Goal: Task Accomplishment & Management: Use online tool/utility

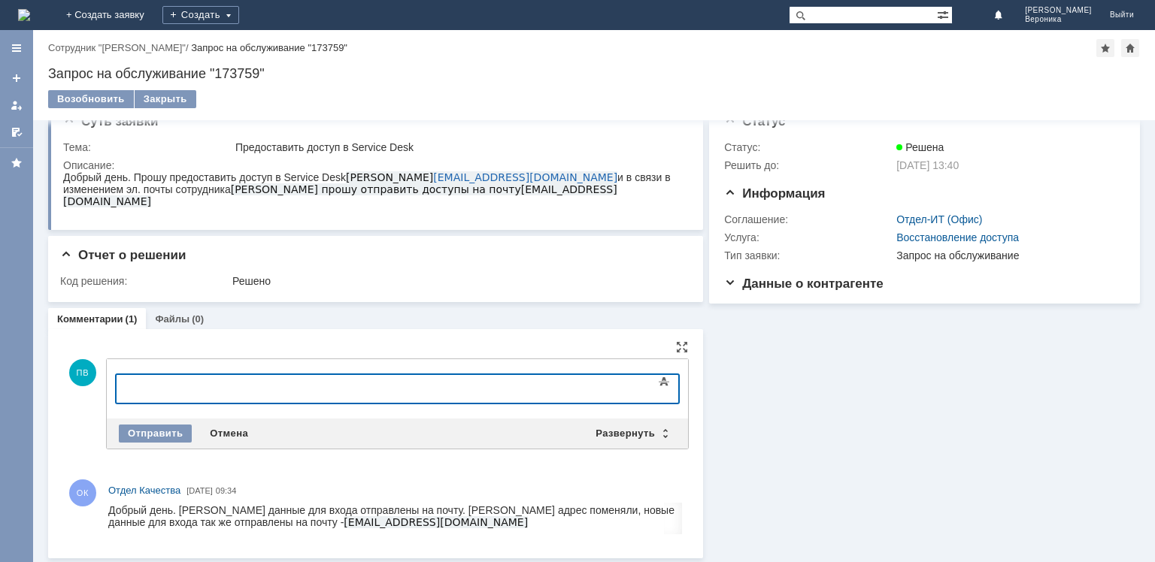
scroll to position [24, 0]
click at [83, 102] on div "Возобновить" at bounding box center [91, 99] width 86 height 18
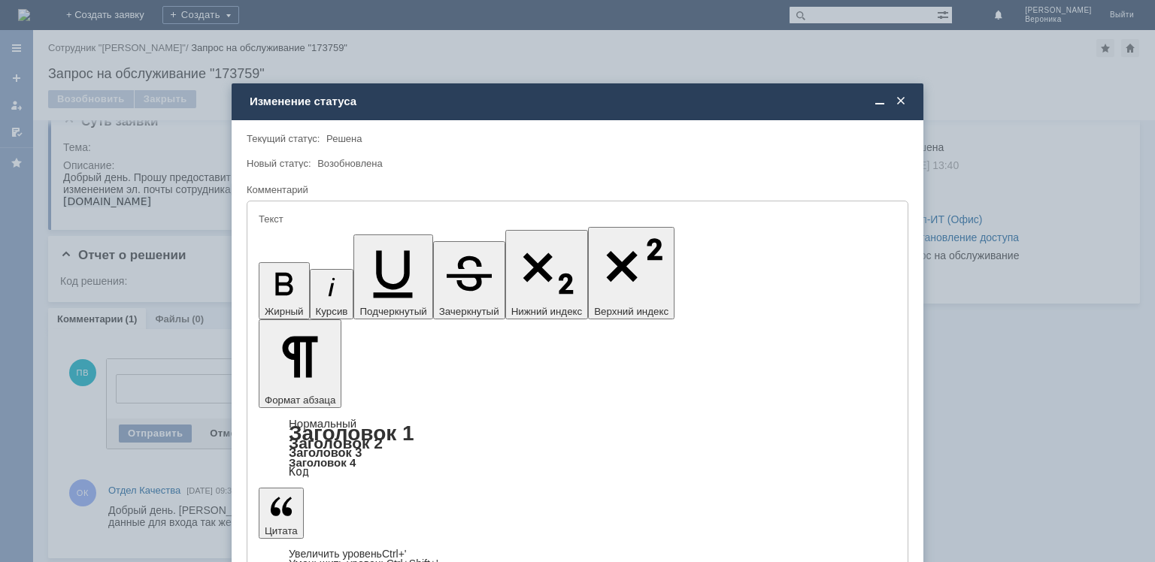
scroll to position [0, 0]
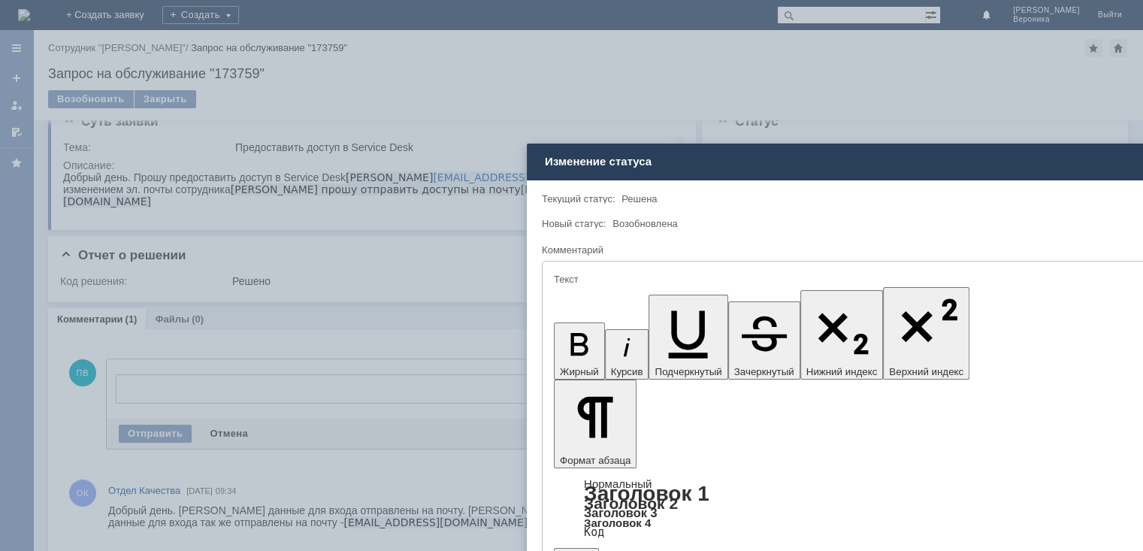
drag, startPoint x: 622, startPoint y: 86, endPoint x: 922, endPoint y: 156, distance: 308.1
click at [922, 156] on div "Изменение статуса" at bounding box center [874, 162] width 658 height 14
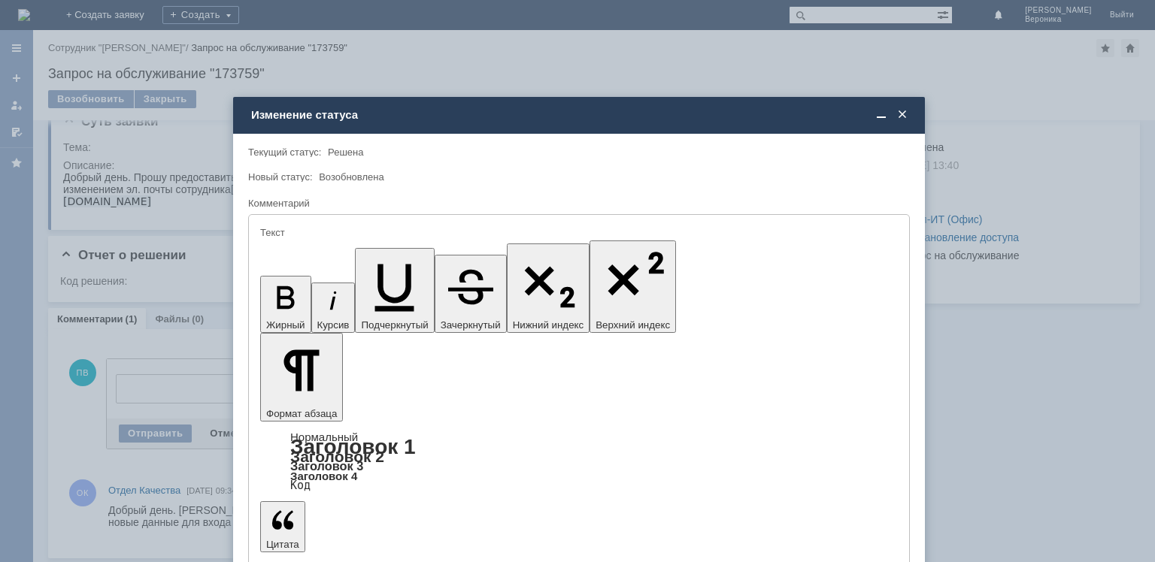
drag, startPoint x: 867, startPoint y: 159, endPoint x: 568, endPoint y: 111, distance: 302.2
click at [568, 111] on div "Изменение статуса" at bounding box center [580, 115] width 658 height 14
